Goal: Task Accomplishment & Management: Use online tool/utility

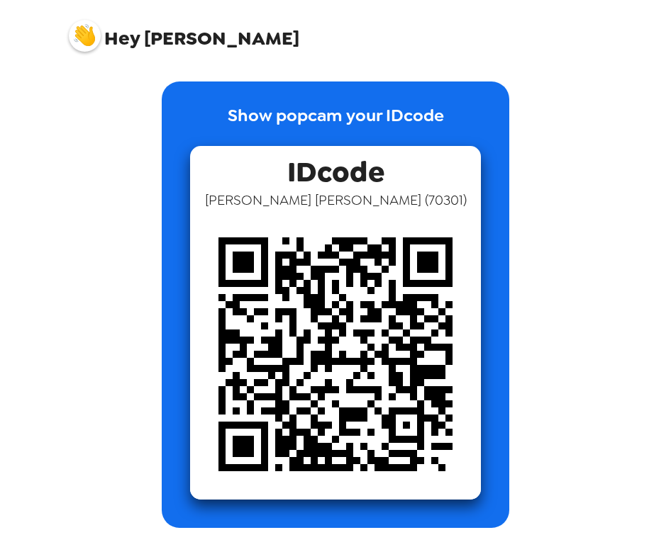
click at [333, 162] on span "IDcode" at bounding box center [335, 168] width 97 height 45
click at [329, 106] on p "Show popcam your IDcode" at bounding box center [336, 124] width 216 height 43
click at [329, 121] on p "Show popcam your IDcode" at bounding box center [336, 124] width 216 height 43
click at [330, 179] on span "IDcode" at bounding box center [335, 168] width 97 height 45
click at [331, 198] on span "[PERSON_NAME] ( 70301 )" at bounding box center [336, 200] width 262 height 18
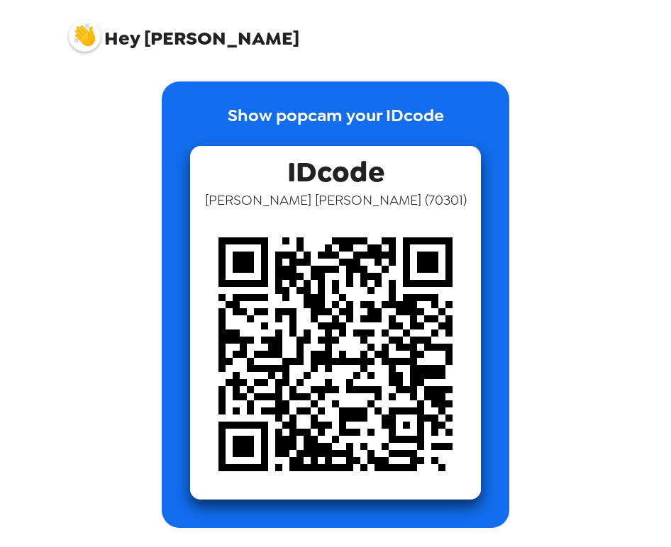
click at [331, 332] on img at bounding box center [335, 354] width 291 height 291
